Goal: Task Accomplishment & Management: Use online tool/utility

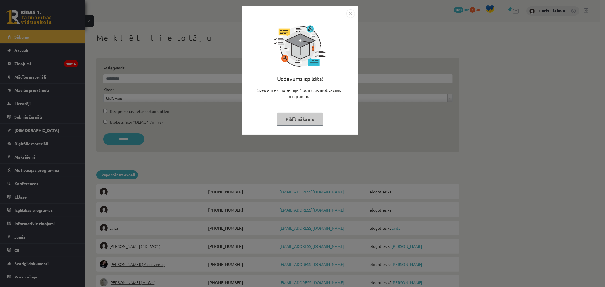
click at [303, 122] on button "Pildīt nākamo" at bounding box center [300, 119] width 47 height 13
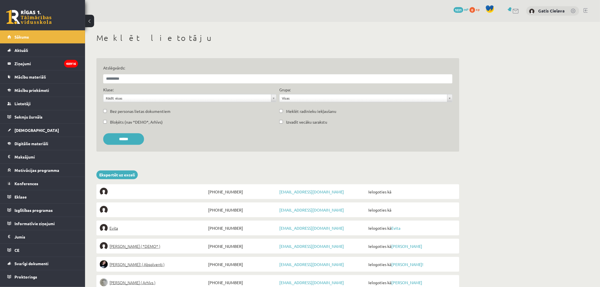
click at [586, 9] on link at bounding box center [586, 10] width 4 height 5
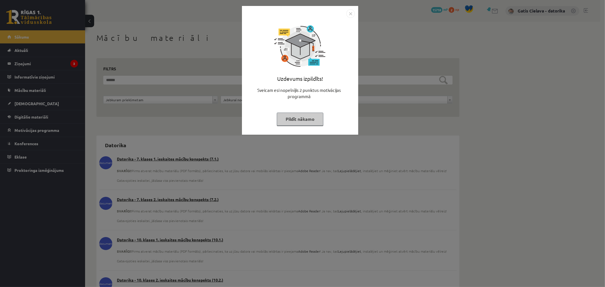
click at [297, 125] on button "Pildīt nākamo" at bounding box center [300, 119] width 47 height 13
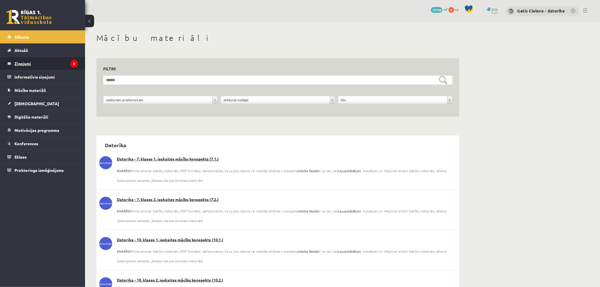
click at [24, 64] on legend "Ziņojumi 3" at bounding box center [46, 63] width 64 height 13
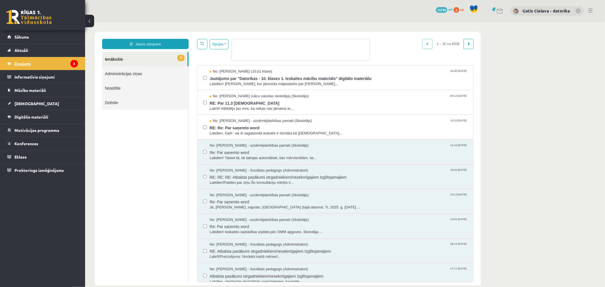
click at [30, 61] on legend "Ziņojumi 3" at bounding box center [46, 63] width 64 height 13
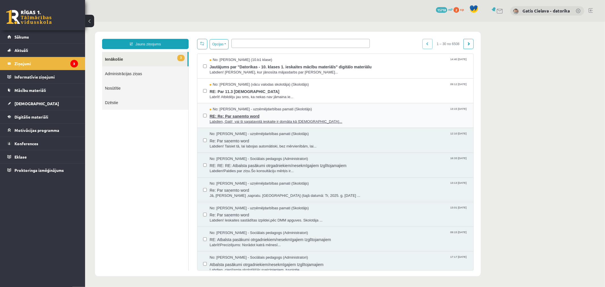
click at [252, 121] on span "Labdien, Gati! vai ši sagatavotā ieskaite ir domāta kā [DEMOGRAPHIC_DATA]..." at bounding box center [338, 121] width 258 height 5
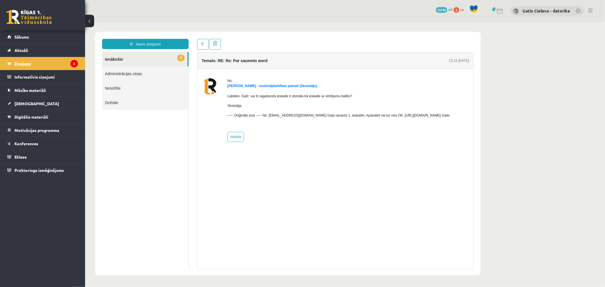
click at [22, 65] on legend "Ziņojumi 3" at bounding box center [46, 63] width 64 height 13
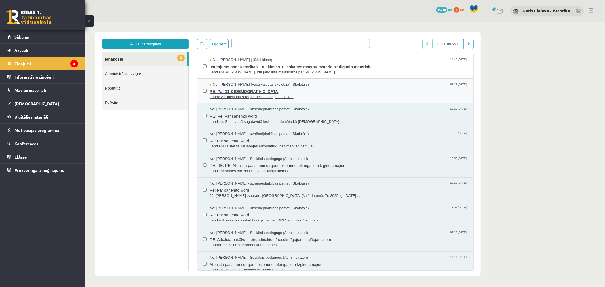
click at [237, 96] on span "Labrīt! Atbildēju jau sms, ka nekas nav jāmaina ie..." at bounding box center [338, 96] width 258 height 5
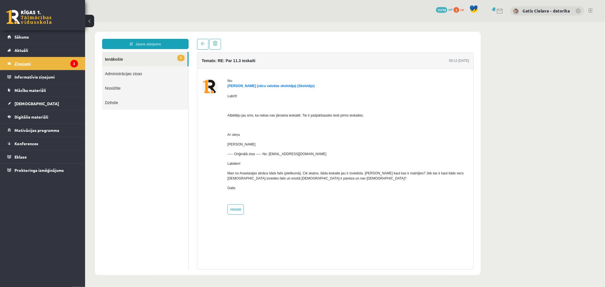
click at [22, 64] on legend "Ziņojumi 2" at bounding box center [46, 63] width 64 height 13
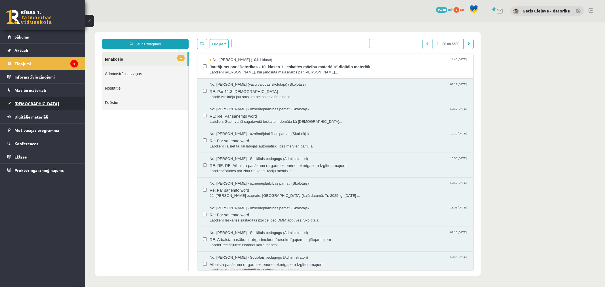
click at [26, 105] on span "[DEMOGRAPHIC_DATA]" at bounding box center [36, 103] width 45 height 5
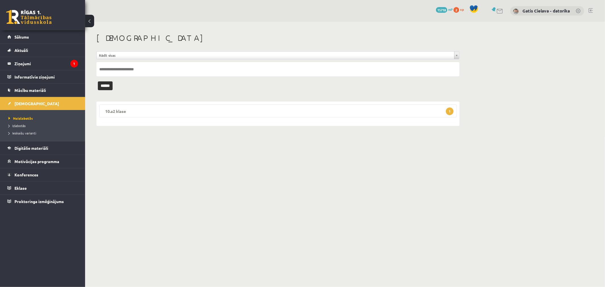
click at [140, 110] on legend "10.a2 klase 1" at bounding box center [277, 110] width 357 height 13
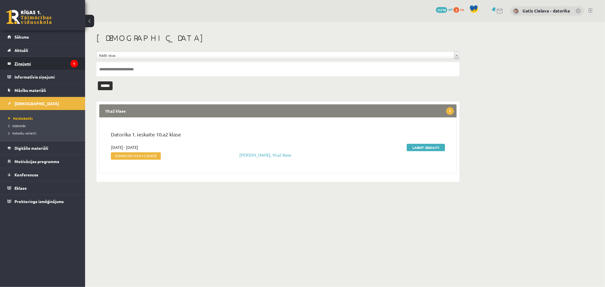
click at [27, 64] on legend "Ziņojumi 1" at bounding box center [46, 63] width 64 height 13
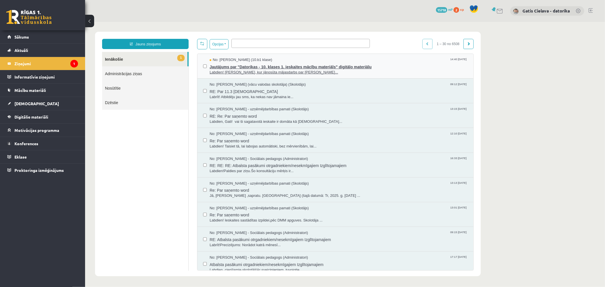
click at [308, 70] on span "Labdien! [PERSON_NAME], kur jānosūta mājasdarbs par [PERSON_NAME]..." at bounding box center [338, 71] width 258 height 5
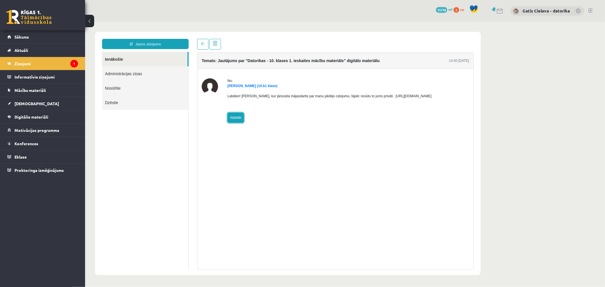
drag, startPoint x: 234, startPoint y: 119, endPoint x: 238, endPoint y: 119, distance: 4.0
click at [234, 120] on link "Atbildēt" at bounding box center [235, 117] width 16 height 10
type input "**********"
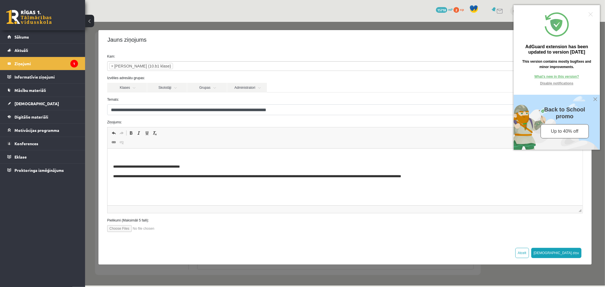
click at [123, 154] on p "Bagātinātā teksta redaktors, wiswyg-editor-47363965828460-1756732945-763" at bounding box center [345, 157] width 464 height 6
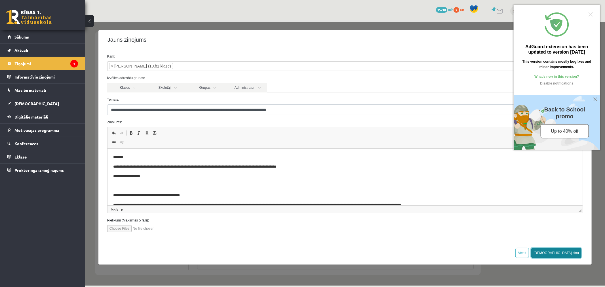
click at [573, 252] on button "[DEMOGRAPHIC_DATA] ziņu" at bounding box center [556, 253] width 50 height 10
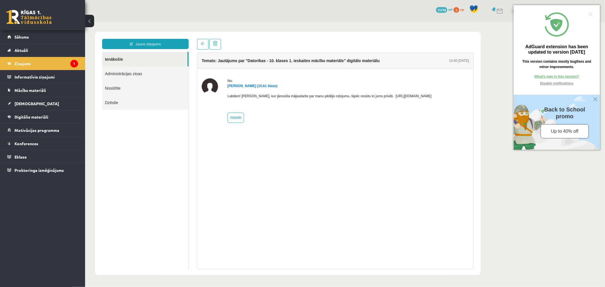
click at [590, 14] on div at bounding box center [590, 14] width 4 height 4
click at [589, 14] on div at bounding box center [590, 14] width 4 height 4
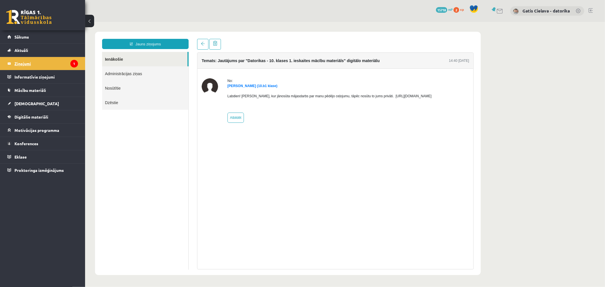
click at [24, 64] on legend "Ziņojumi 1" at bounding box center [46, 63] width 64 height 13
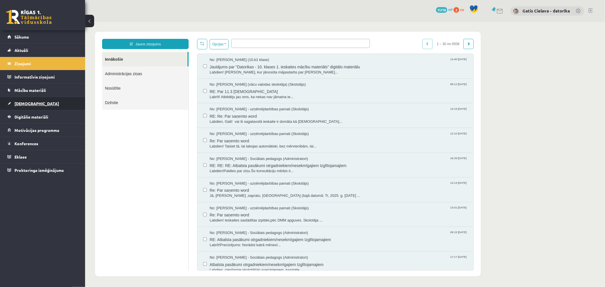
click at [26, 104] on span "[DEMOGRAPHIC_DATA]" at bounding box center [36, 103] width 45 height 5
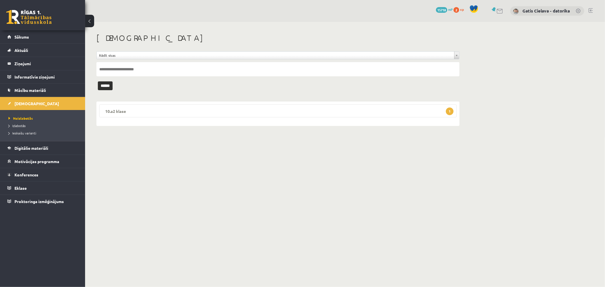
click at [217, 115] on legend "10.a2 klase 1" at bounding box center [277, 110] width 357 height 13
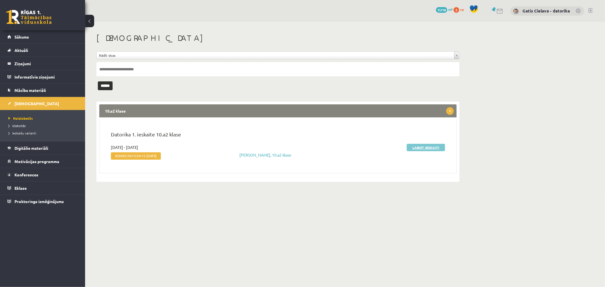
click at [421, 149] on link "Labot ieskaiti" at bounding box center [426, 147] width 38 height 7
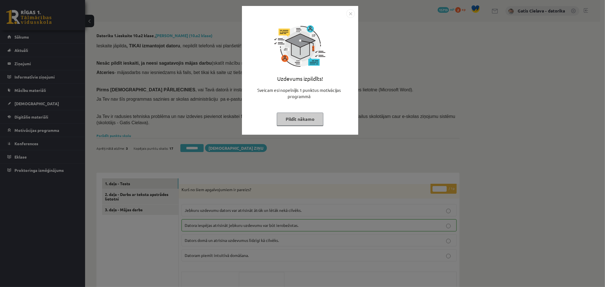
click at [291, 118] on button "Pildīt nākamo" at bounding box center [300, 119] width 47 height 13
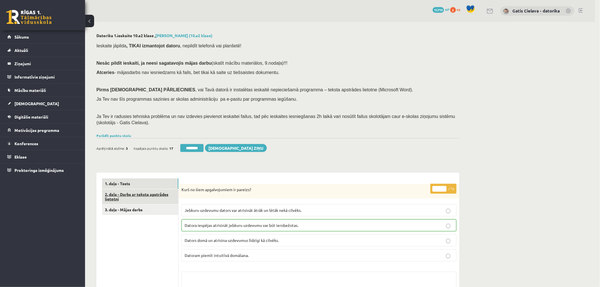
click at [130, 196] on link "2. daļa - Darbs ar teksta apstrādes lietotni" at bounding box center [140, 196] width 76 height 15
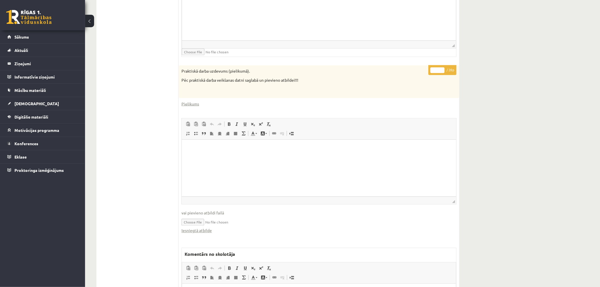
scroll to position [282, 0]
drag, startPoint x: 436, startPoint y: 69, endPoint x: 426, endPoint y: 70, distance: 9.7
click at [426, 70] on div "* / 28p Praktiskā darba uzdevums (pielikumā). Pēc praktiskā darba veikšanas dat…" at bounding box center [319, 215] width 281 height 299
type input "*"
click at [512, 75] on div "Datorika 1.ieskaite 10.a2 klase , Nikola Natālija Rocēna (10.a2 klase) Ieskaite…" at bounding box center [342, 61] width 515 height 642
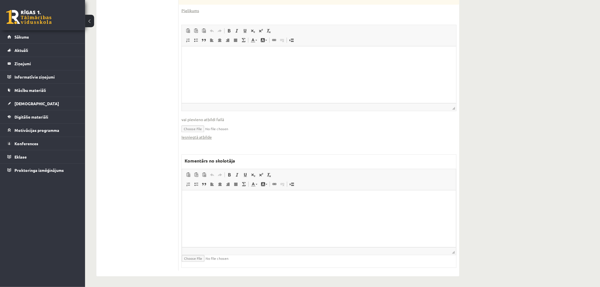
scroll to position [376, 0]
click at [240, 208] on html at bounding box center [319, 198] width 274 height 17
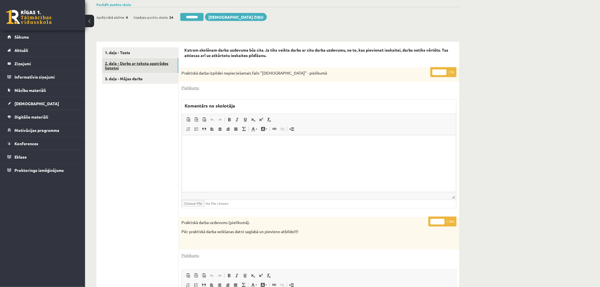
scroll to position [92, 0]
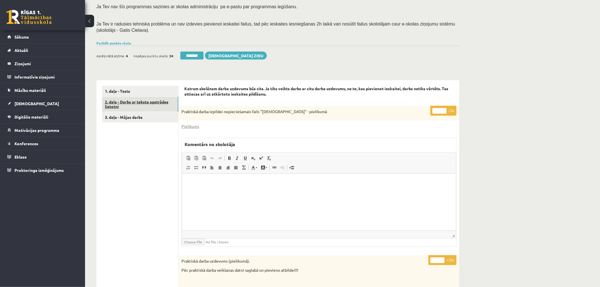
click at [146, 103] on link "2. daļa - Darbs ar teksta apstrādes lietotni" at bounding box center [140, 104] width 76 height 15
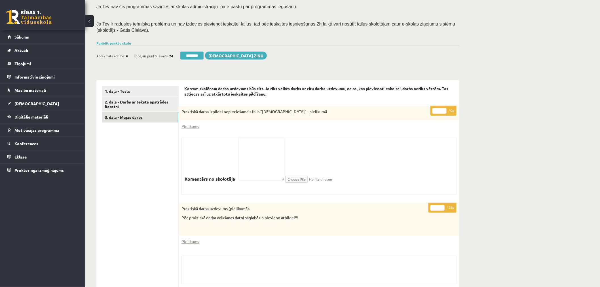
click at [132, 117] on link "3. daļa - Mājas darbs" at bounding box center [140, 117] width 76 height 10
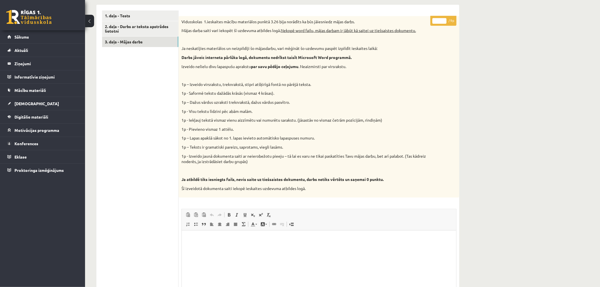
scroll to position [157, 0]
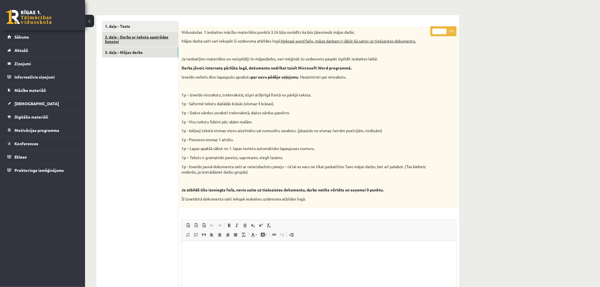
click at [138, 39] on link "2. daļa - Darbs ar teksta apstrādes lietotni" at bounding box center [140, 39] width 76 height 15
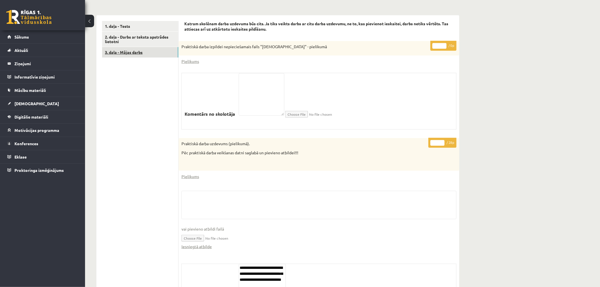
click at [135, 50] on link "3. daļa - Mājas darbs" at bounding box center [140, 52] width 76 height 10
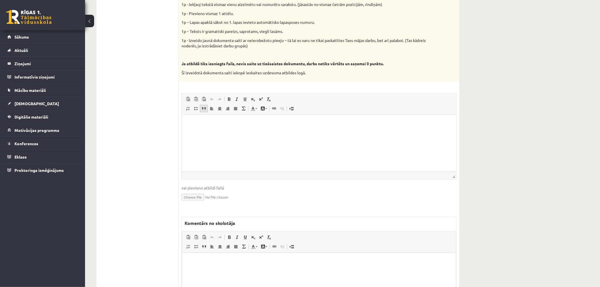
scroll to position [347, 0]
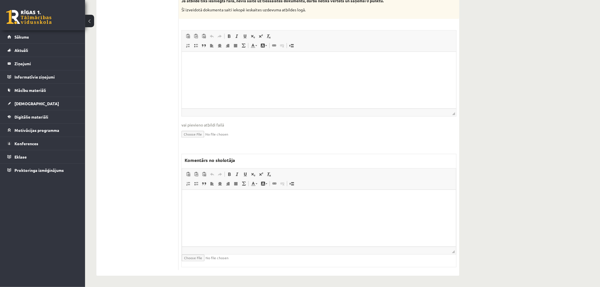
drag, startPoint x: 220, startPoint y: 198, endPoint x: 225, endPoint y: 191, distance: 8.7
click at [220, 198] on p "Bagātinātā teksta redaktors, wiswyg-editor-47363928474320-1756733161-87" at bounding box center [318, 198] width 263 height 6
click at [260, 69] on html at bounding box center [318, 60] width 274 height 17
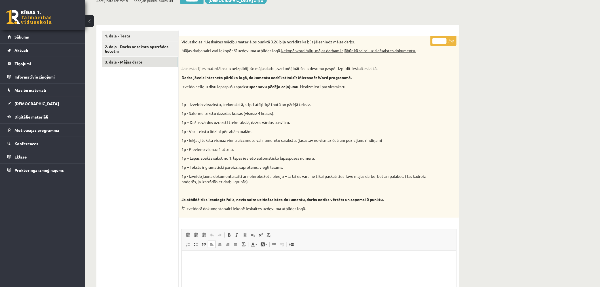
scroll to position [94, 0]
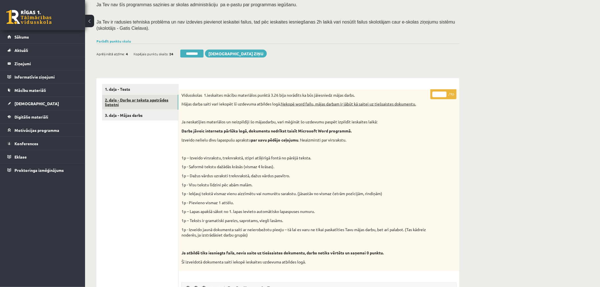
click at [155, 103] on link "2. daļa - Darbs ar teksta apstrādes lietotni" at bounding box center [140, 102] width 76 height 15
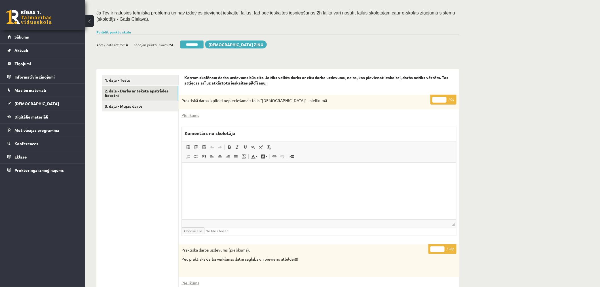
scroll to position [92, 0]
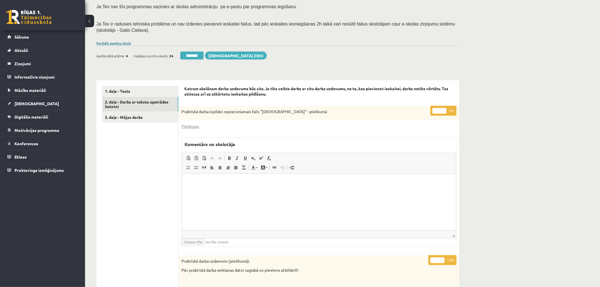
click at [119, 45] on div "Datorika 1.ieskaite 10.a2 klase , Nikola Natālija Rocēna (10.a2 klase) Ieskaite…" at bounding box center [278, 250] width 386 height 642
click at [119, 43] on link "Parādīt punktu skalu" at bounding box center [113, 43] width 35 height 5
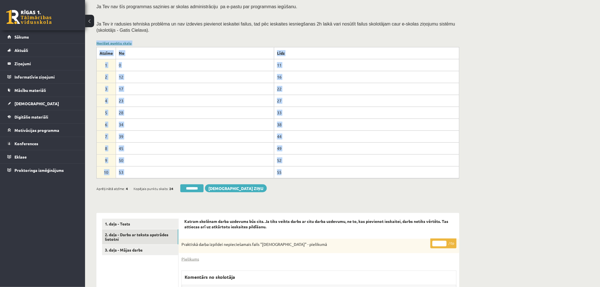
click at [119, 43] on link "Noslēpt punktu skalu" at bounding box center [113, 43] width 35 height 5
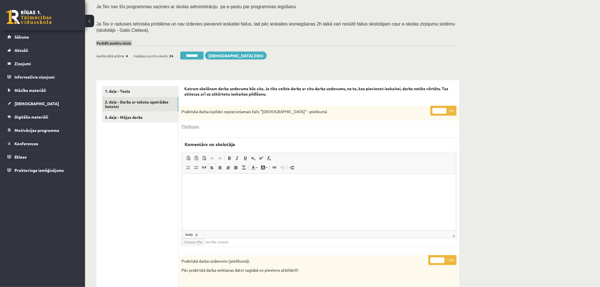
click at [288, 191] on html at bounding box center [319, 182] width 274 height 17
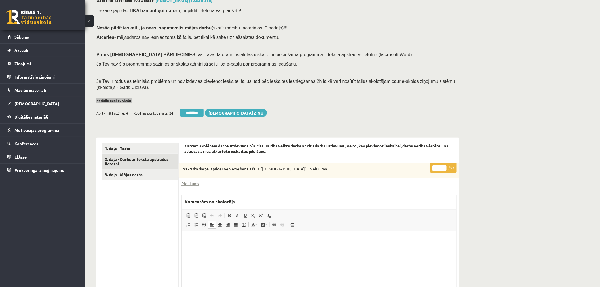
scroll to position [29, 0]
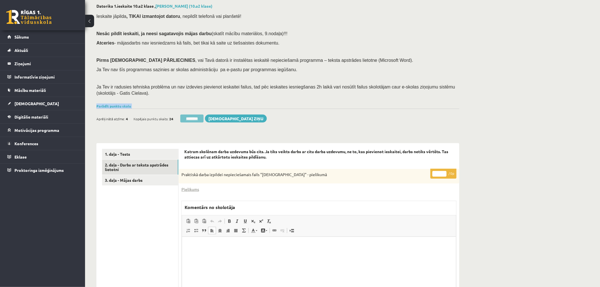
click at [196, 117] on input "********" at bounding box center [191, 119] width 23 height 8
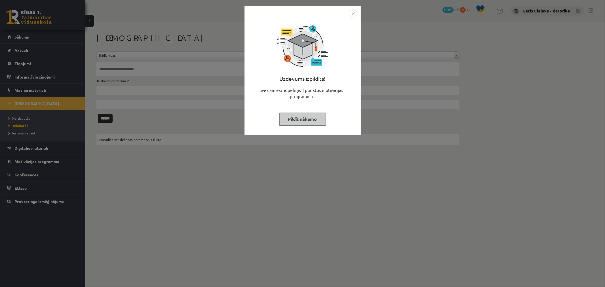
click at [301, 123] on button "Pildīt nākamo" at bounding box center [302, 119] width 47 height 13
